Goal: Information Seeking & Learning: Learn about a topic

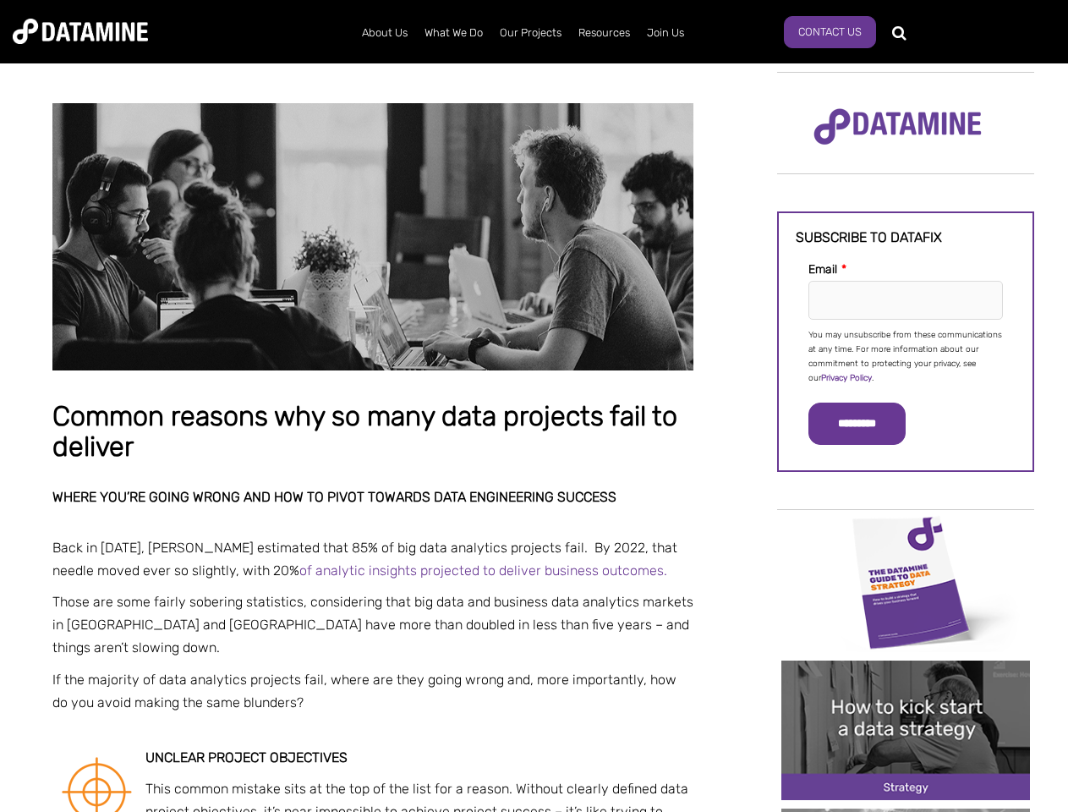
click at [906, 355] on p "You may unsubscribe from these communications at any time. For more information…" at bounding box center [905, 357] width 194 height 58
click at [867, 424] on input "*********" at bounding box center [856, 424] width 97 height 42
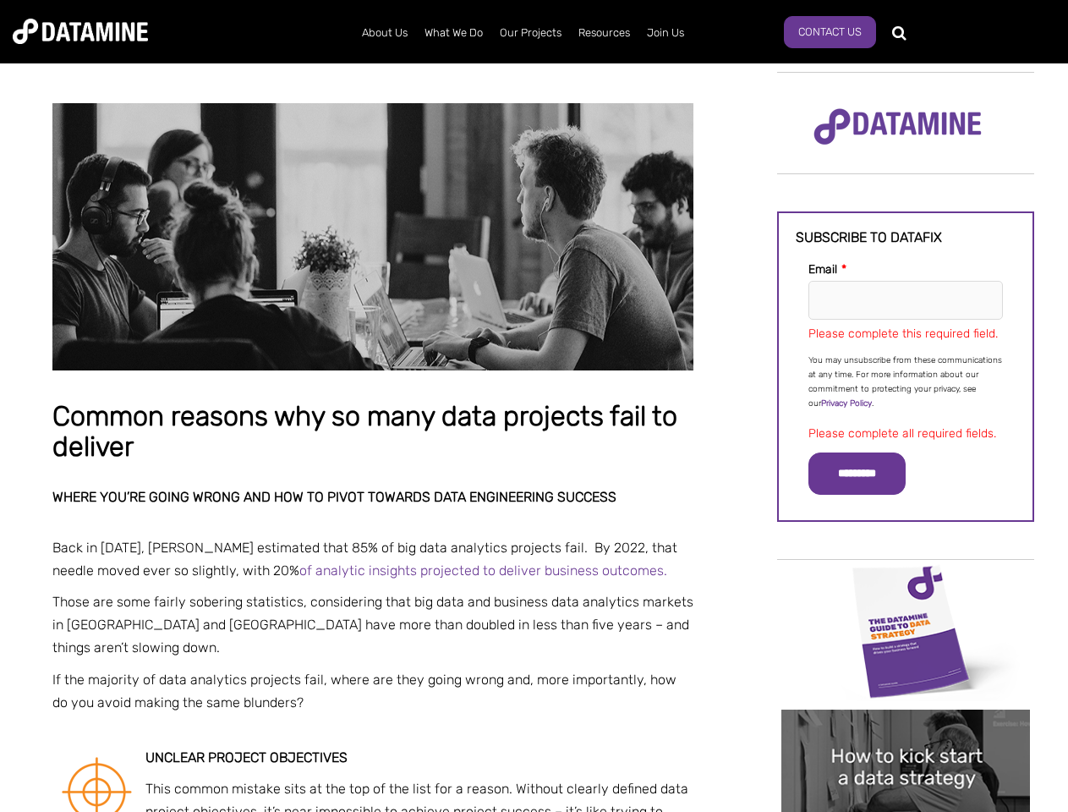
click at [906, 581] on img "Image grid with {{ image_count }} images." at bounding box center [905, 631] width 249 height 140
click at [906, 581] on div "✕" at bounding box center [534, 406] width 1068 height 812
click at [906, 730] on div "✕" at bounding box center [534, 406] width 1068 height 812
click at [906, 730] on img "Image grid with {{ image_count }} images." at bounding box center [905, 779] width 249 height 140
click at [906, 810] on div "✕" at bounding box center [534, 406] width 1068 height 812
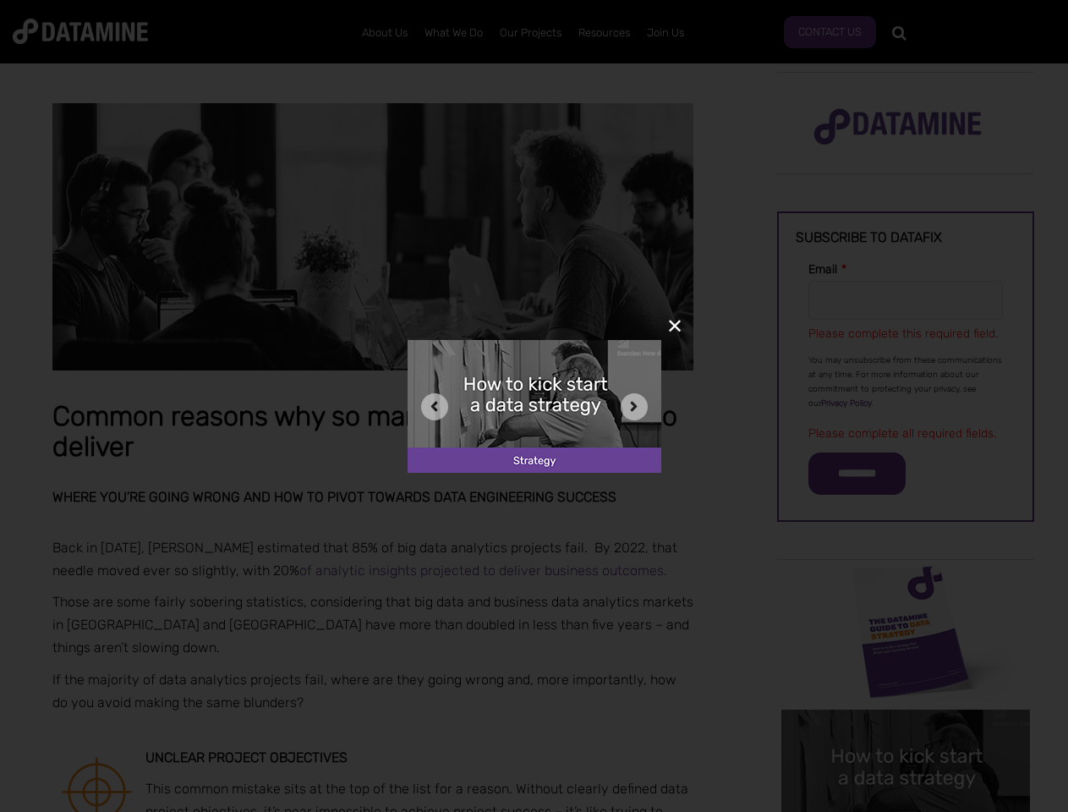
click at [906, 810] on div "✕" at bounding box center [534, 406] width 1068 height 812
